Goal: Feedback & Contribution: Submit feedback/report problem

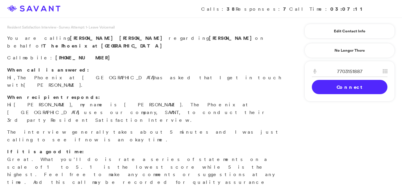
click at [329, 90] on link "Connect" at bounding box center [350, 87] width 76 height 14
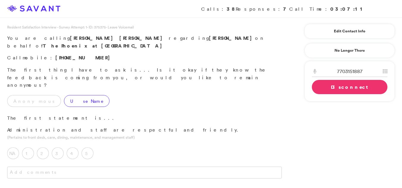
click at [64, 95] on label "Use Name" at bounding box center [86, 101] width 45 height 12
click at [87, 148] on label "5" at bounding box center [87, 154] width 12 height 12
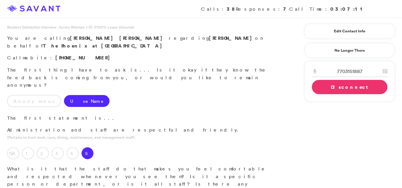
click at [354, 88] on link "Disconnect" at bounding box center [350, 87] width 76 height 14
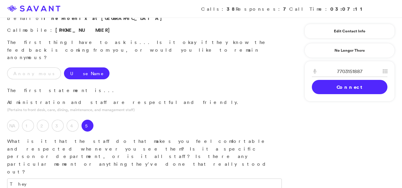
scroll to position [29, 0]
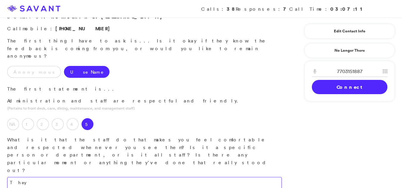
click at [73, 177] on textarea "They" at bounding box center [144, 183] width 274 height 12
click at [182, 177] on textarea "They are friendly and always help with any issues or concerns that we may have." at bounding box center [144, 183] width 274 height 12
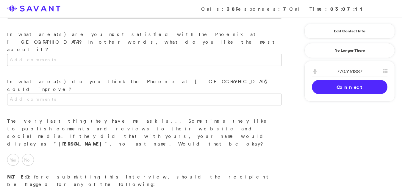
scroll to position [634, 0]
type textarea "The staff consistently demonstrates friendliness and provides assistance with a…"
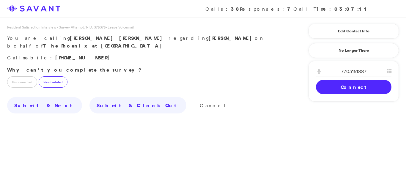
click at [46, 76] on label "Rescheduled" at bounding box center [53, 81] width 29 height 11
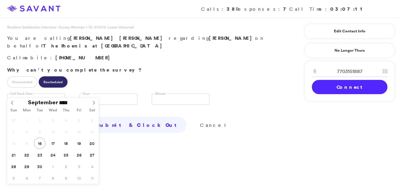
click at [39, 94] on input "text" at bounding box center [36, 99] width 58 height 11
type input "**********"
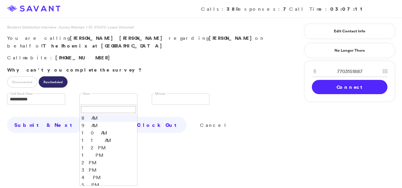
click at [93, 94] on link at bounding box center [108, 99] width 58 height 11
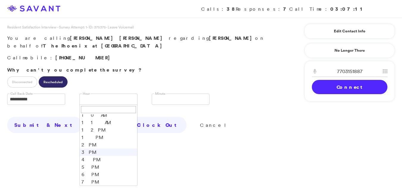
click at [87, 149] on li "3 PM" at bounding box center [108, 152] width 57 height 7
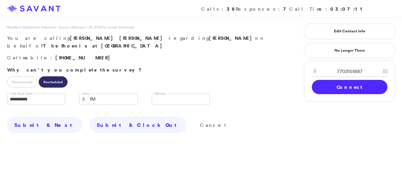
click at [87, 139] on div "Submit & Next Submit & Clock Out Cancel" at bounding box center [144, 131] width 289 height 46
click at [174, 95] on link at bounding box center [181, 99] width 58 height 11
click at [167, 105] on li "00" at bounding box center [180, 108] width 57 height 7
click at [128, 123] on p "Submit & Next Submit & Clock Out Cancel" at bounding box center [144, 126] width 274 height 19
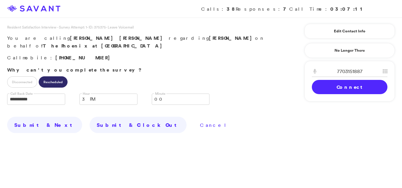
click at [200, 122] on link "Cancel" at bounding box center [214, 125] width 28 height 6
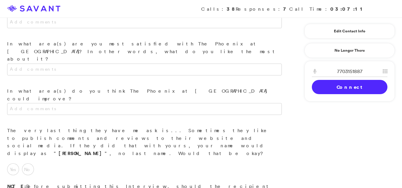
scroll to position [640, 0]
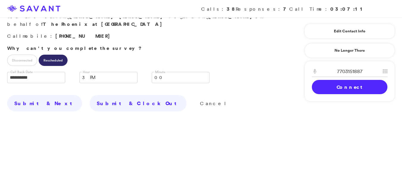
scroll to position [0, 0]
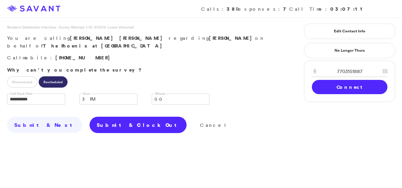
click at [90, 117] on link "Submit & Clock Out" at bounding box center [138, 125] width 97 height 17
